Goal: Information Seeking & Learning: Understand process/instructions

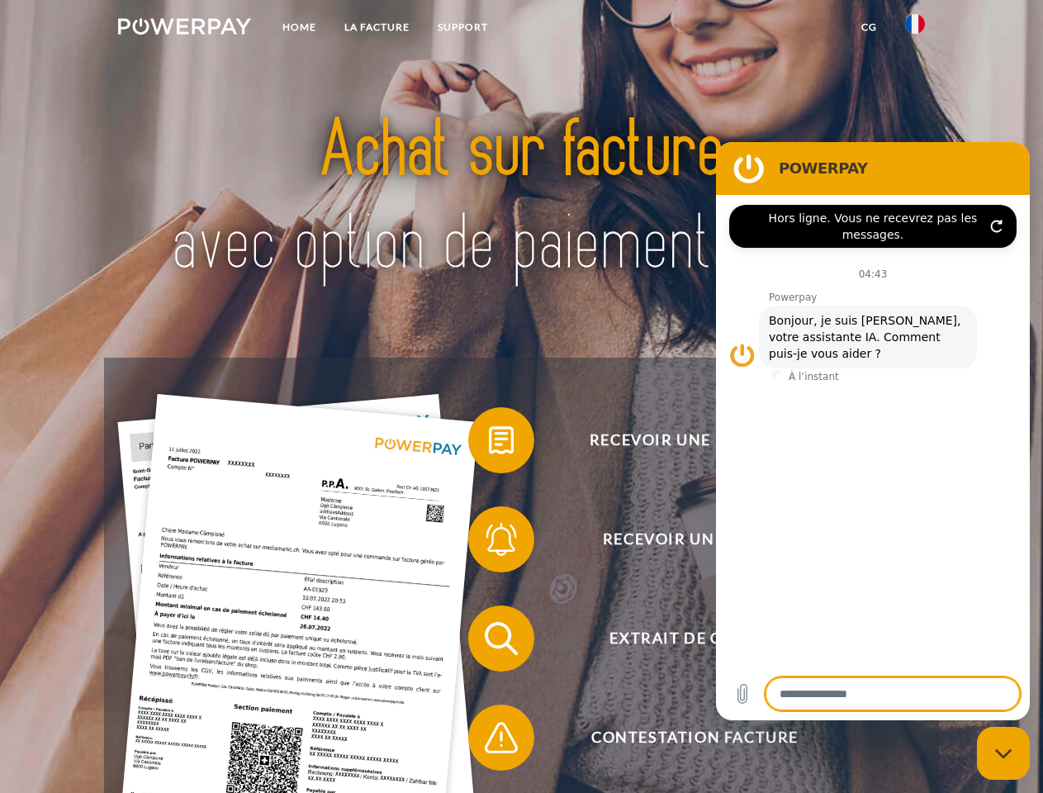
click at [184, 29] on img at bounding box center [184, 26] width 133 height 17
click at [915, 29] on img at bounding box center [915, 24] width 20 height 20
click at [869, 27] on link "CG" at bounding box center [869, 27] width 44 height 30
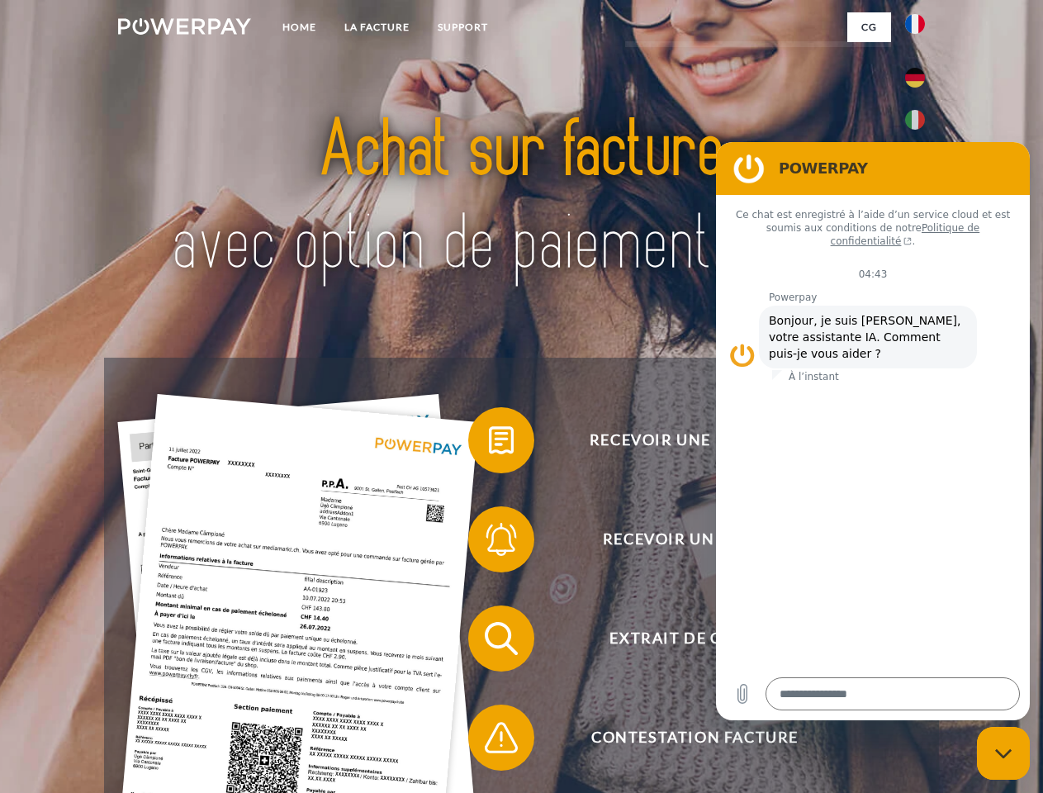
click at [489, 444] on span at bounding box center [476, 440] width 83 height 83
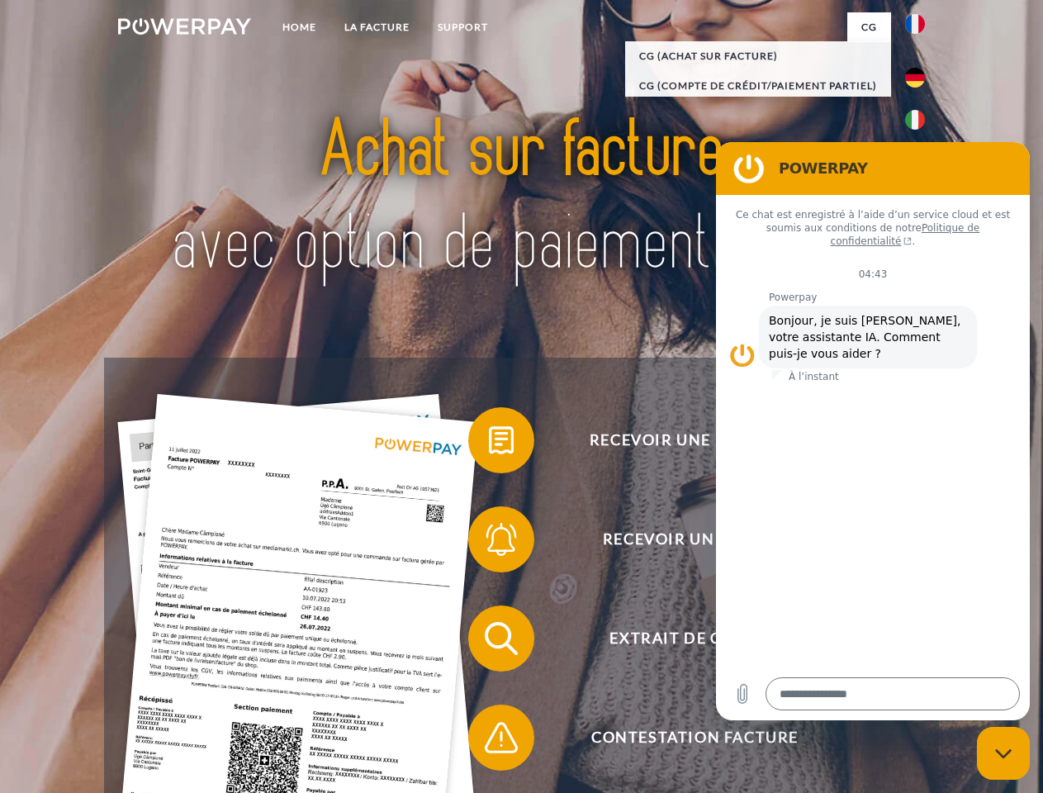
click at [489, 543] on div "Recevoir une facture ? Recevoir un rappel? Extrait de compte retour" at bounding box center [521, 688] width 834 height 661
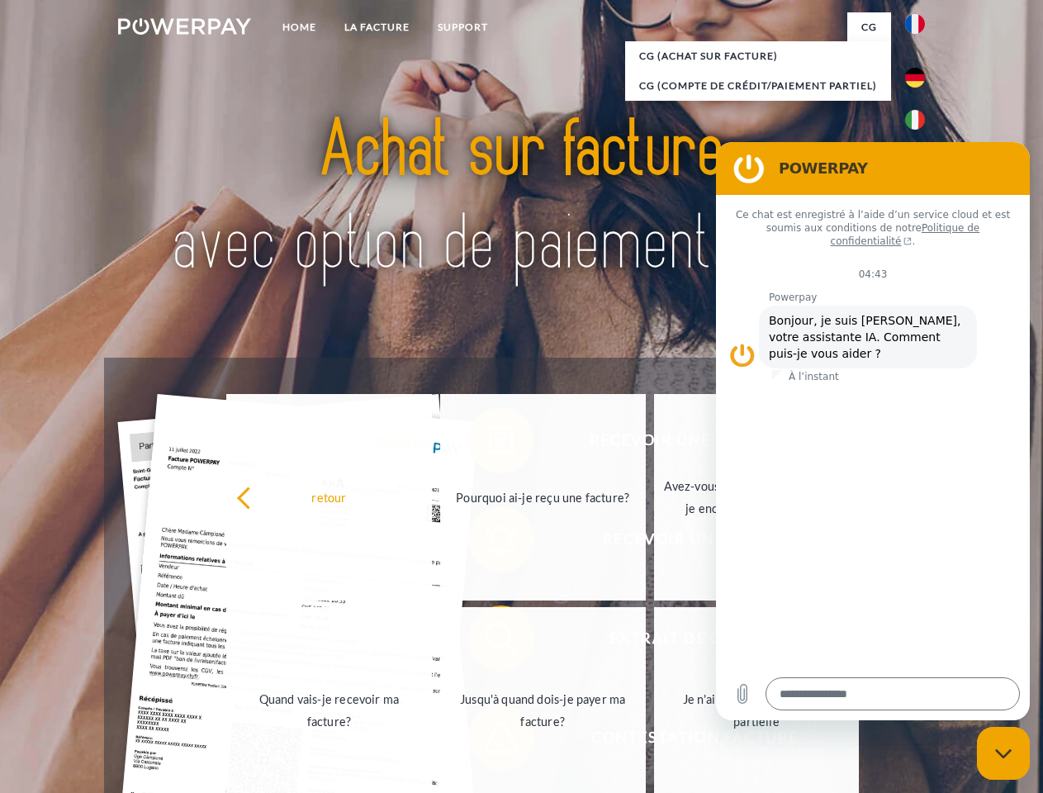
click at [489, 642] on link "Jusqu'à quand dois-je payer ma facture?" at bounding box center [543, 710] width 206 height 206
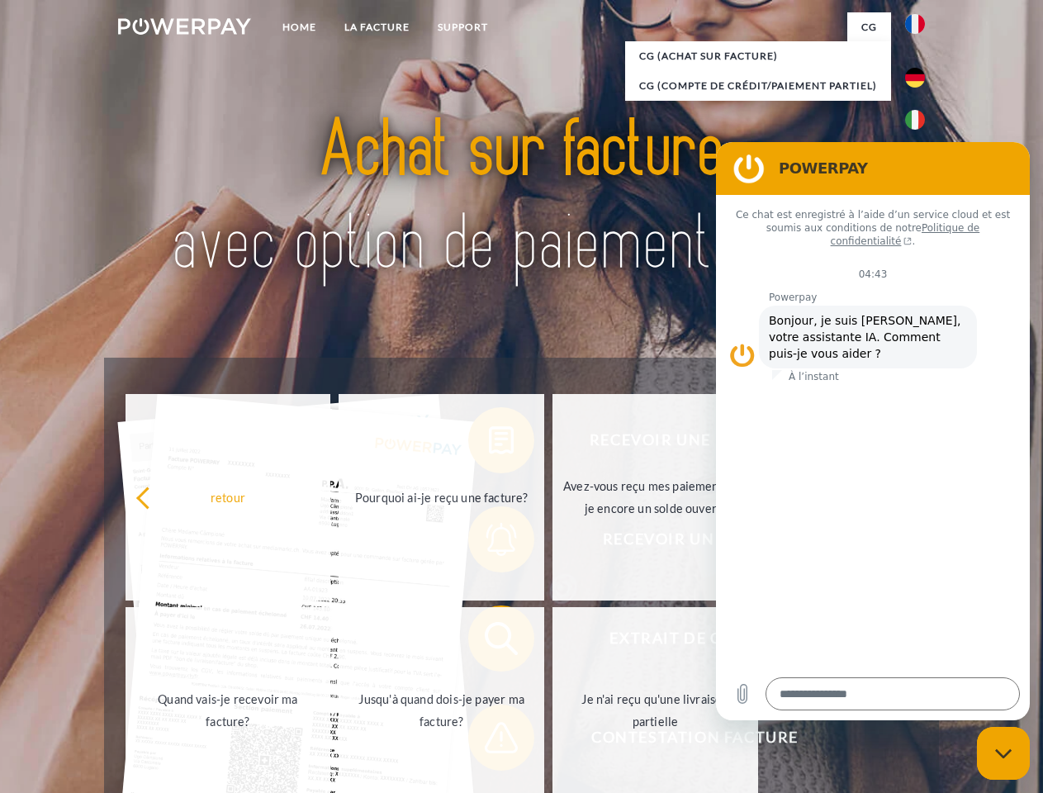
click at [489, 741] on span at bounding box center [476, 737] width 83 height 83
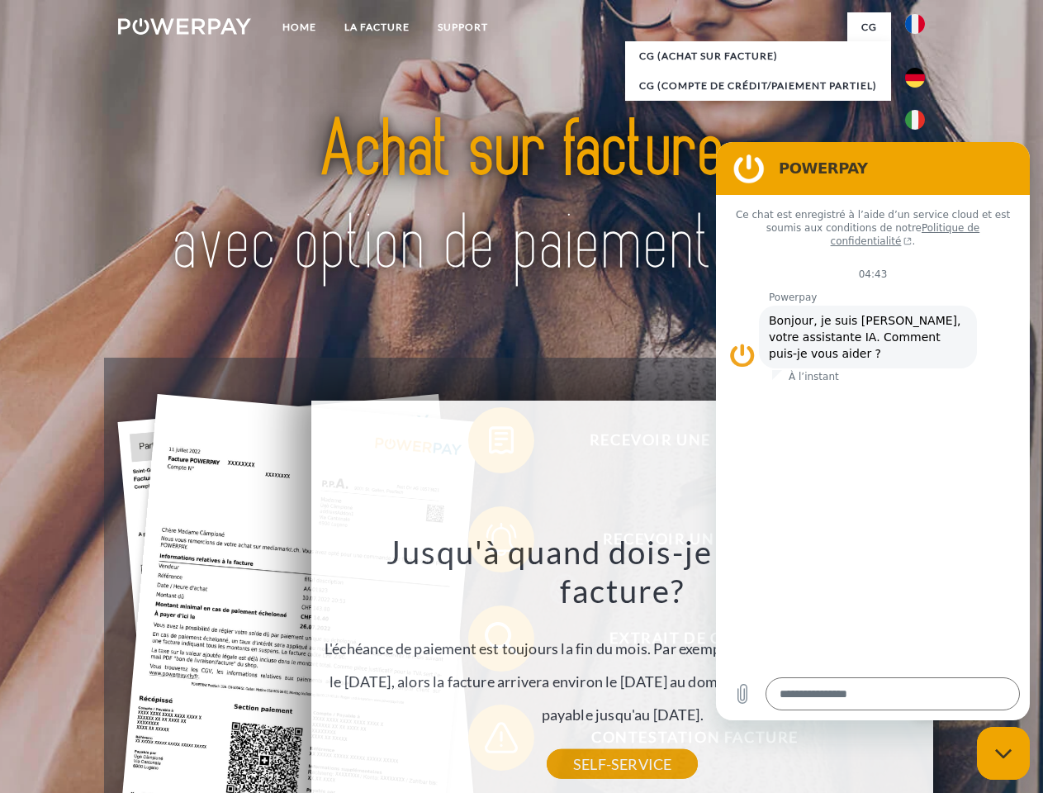
click at [1004, 753] on icon "Fermer la fenêtre de messagerie" at bounding box center [1003, 753] width 17 height 11
type textarea "*"
